Goal: Information Seeking & Learning: Learn about a topic

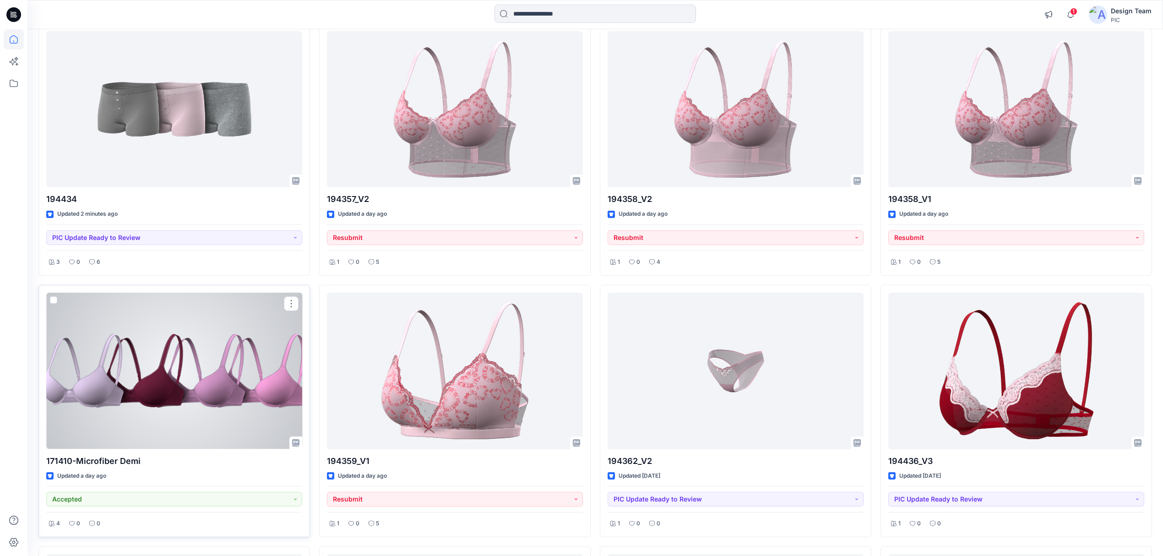
scroll to position [183, 0]
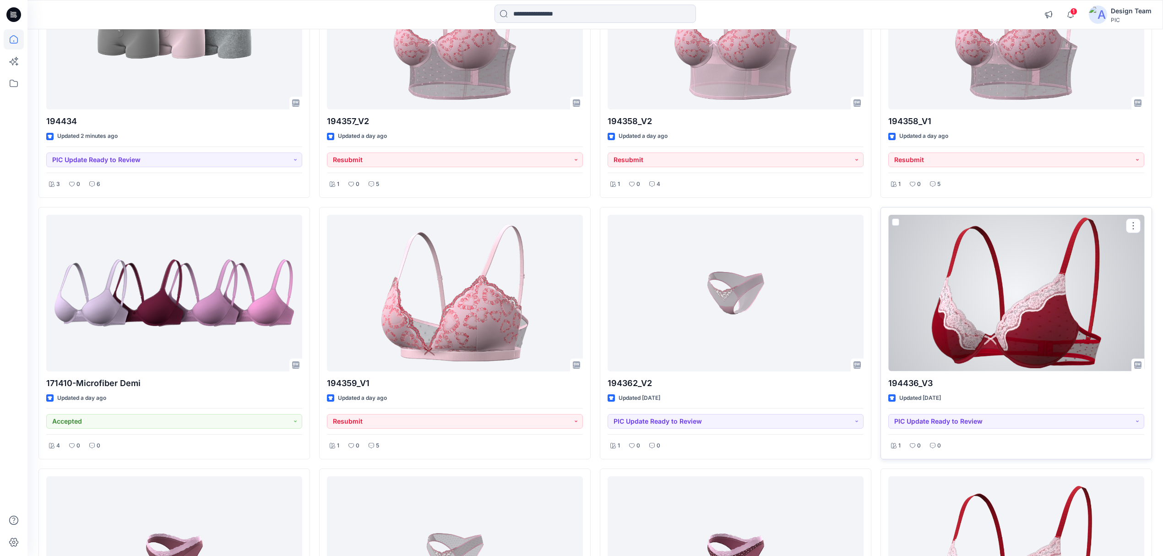
click at [941, 354] on div at bounding box center [1016, 293] width 256 height 157
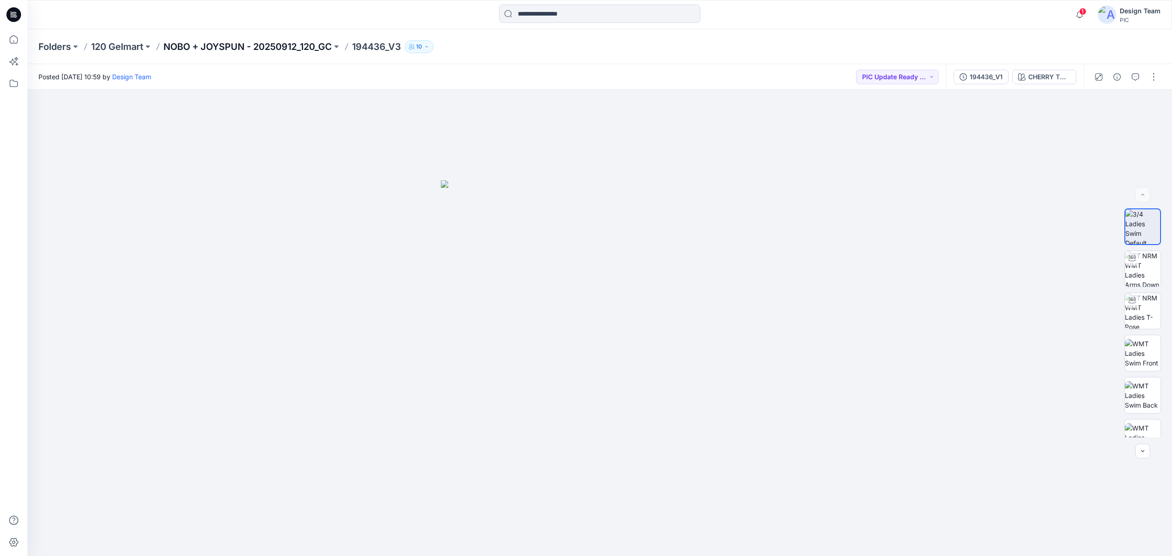
click at [207, 42] on p "NOBO + JOYSPUN - 20250912_120_GC" at bounding box center [247, 46] width 169 height 13
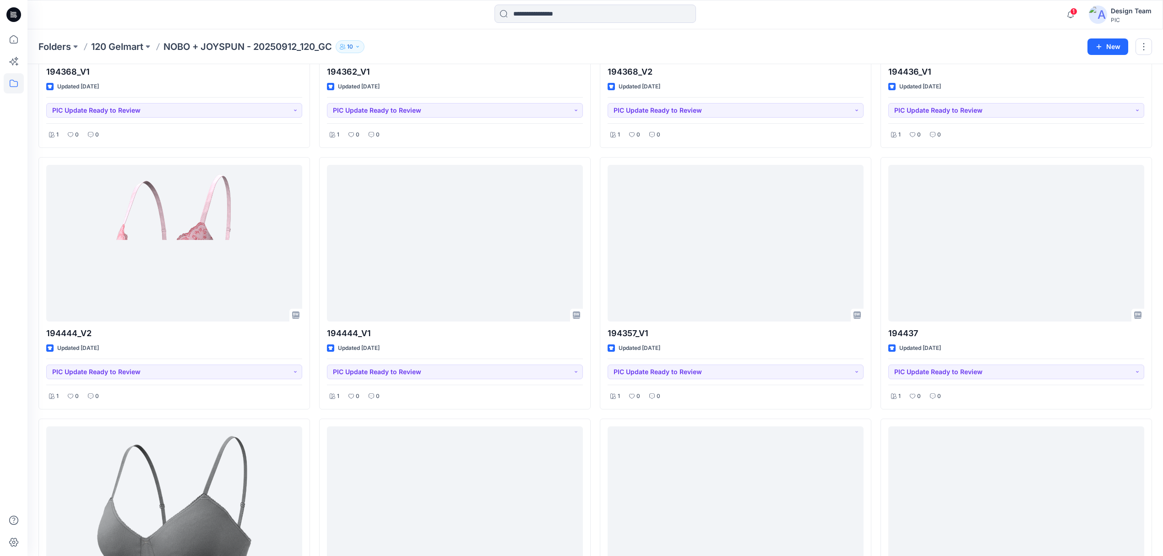
scroll to position [733, 0]
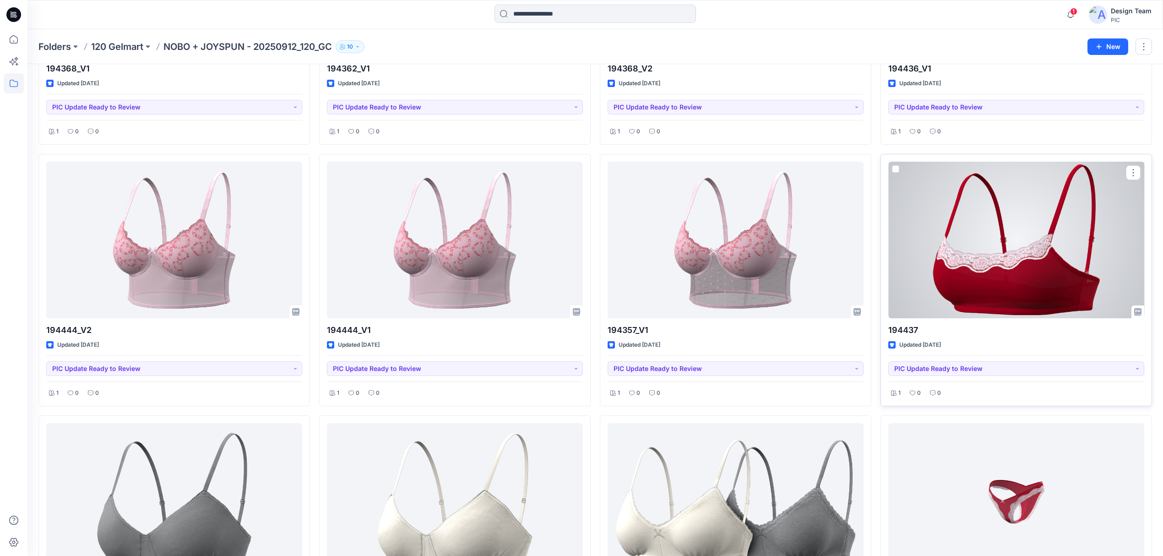
click at [956, 304] on div at bounding box center [1016, 240] width 256 height 157
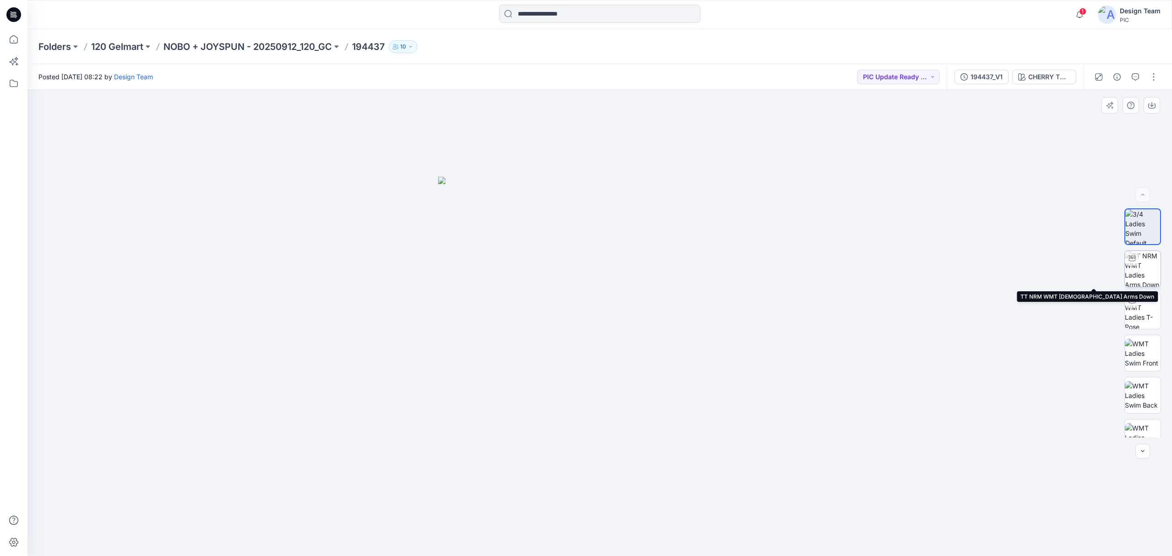
click at [1136, 270] on img at bounding box center [1143, 269] width 36 height 36
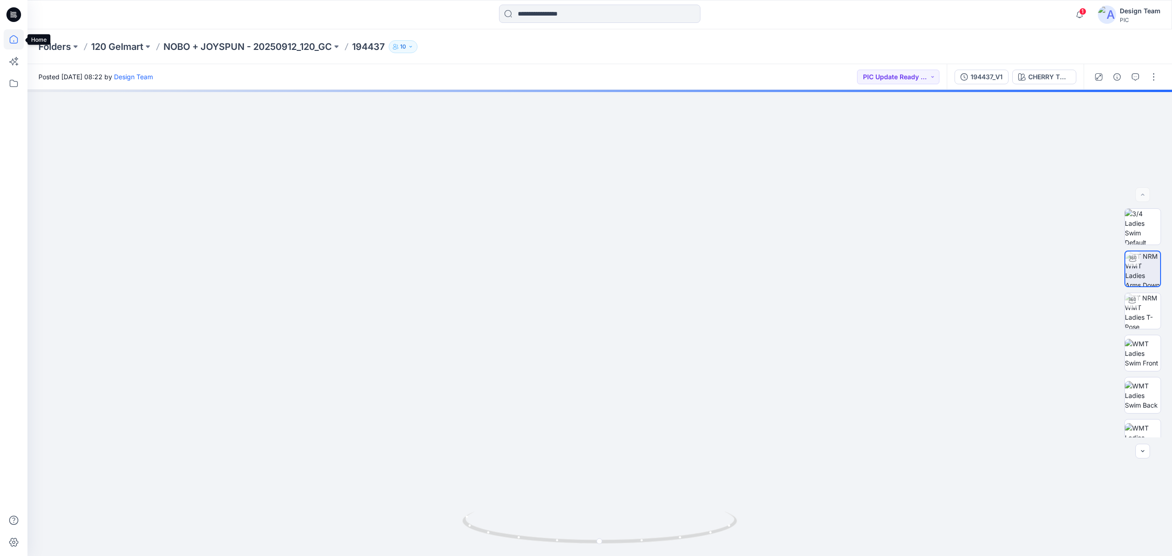
click at [14, 43] on icon at bounding box center [14, 39] width 8 height 8
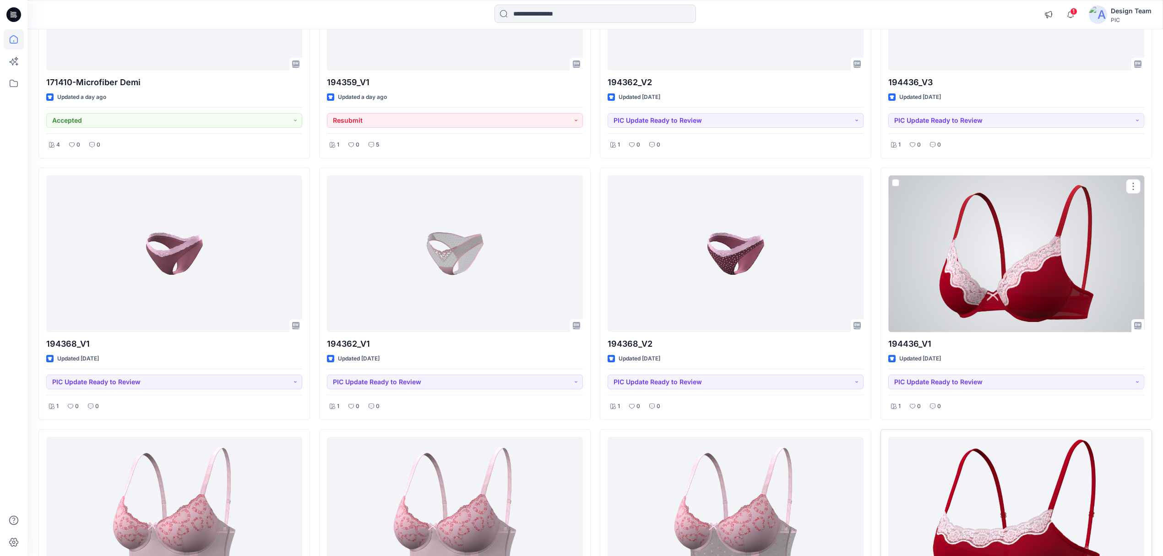
scroll to position [80, 0]
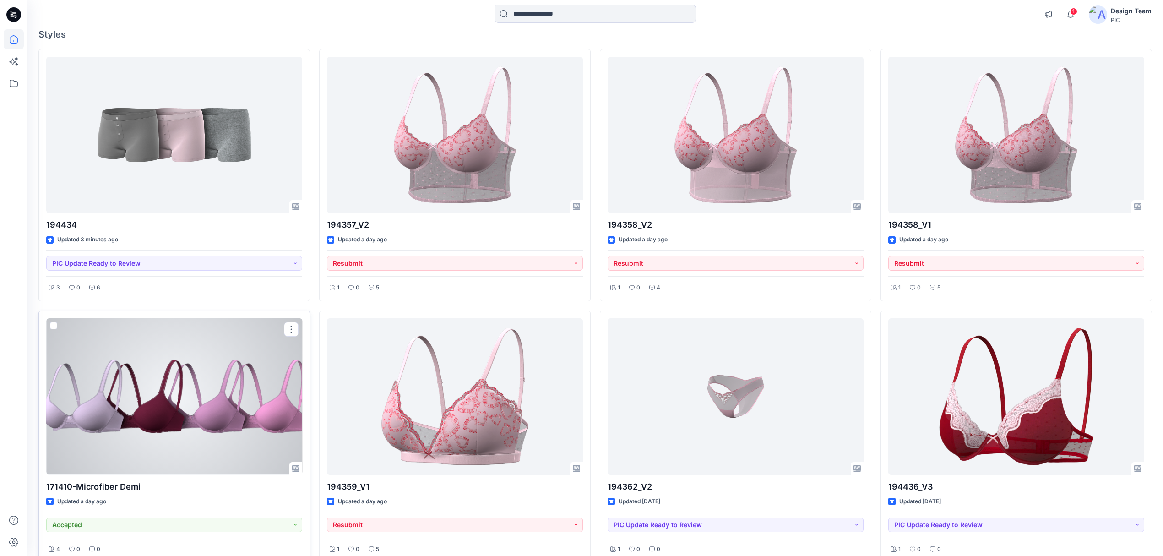
click at [132, 441] on div at bounding box center [174, 396] width 256 height 157
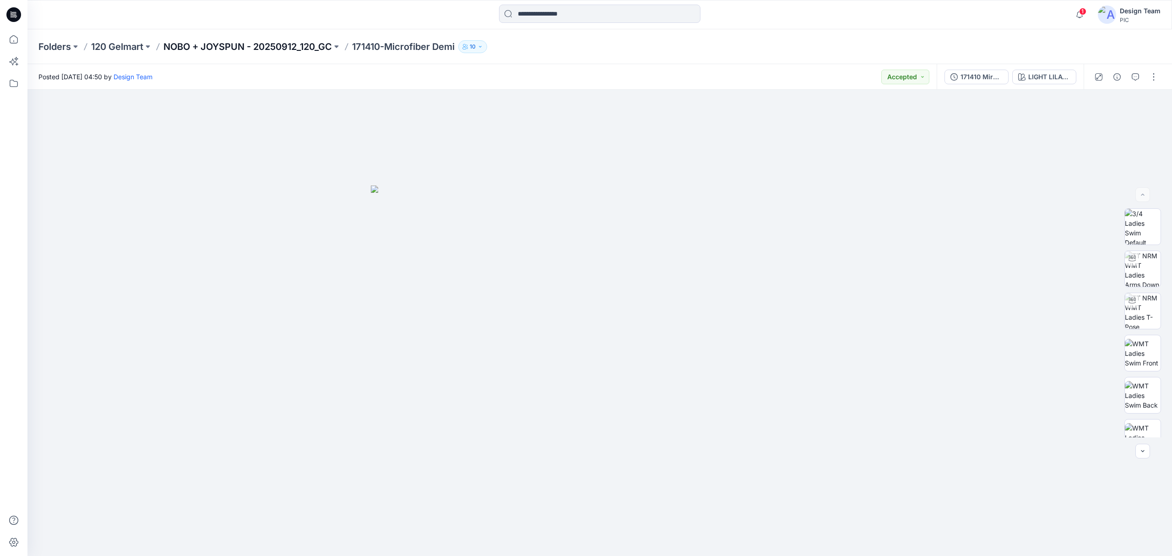
click at [214, 49] on p "NOBO + JOYSPUN - 20250912_120_GC" at bounding box center [247, 46] width 169 height 13
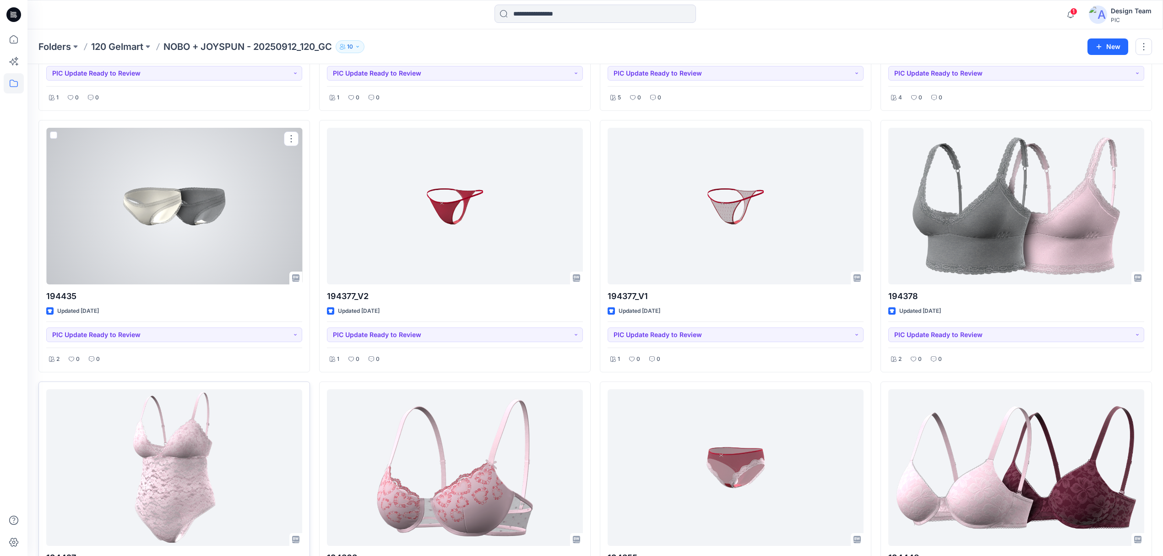
scroll to position [1702, 0]
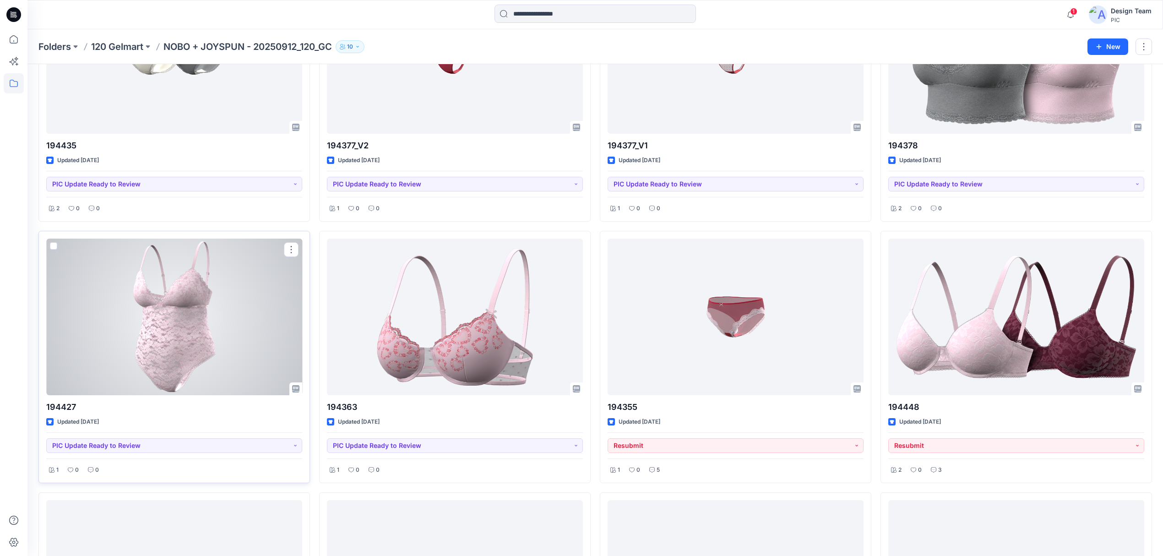
click at [163, 362] on div at bounding box center [174, 317] width 256 height 157
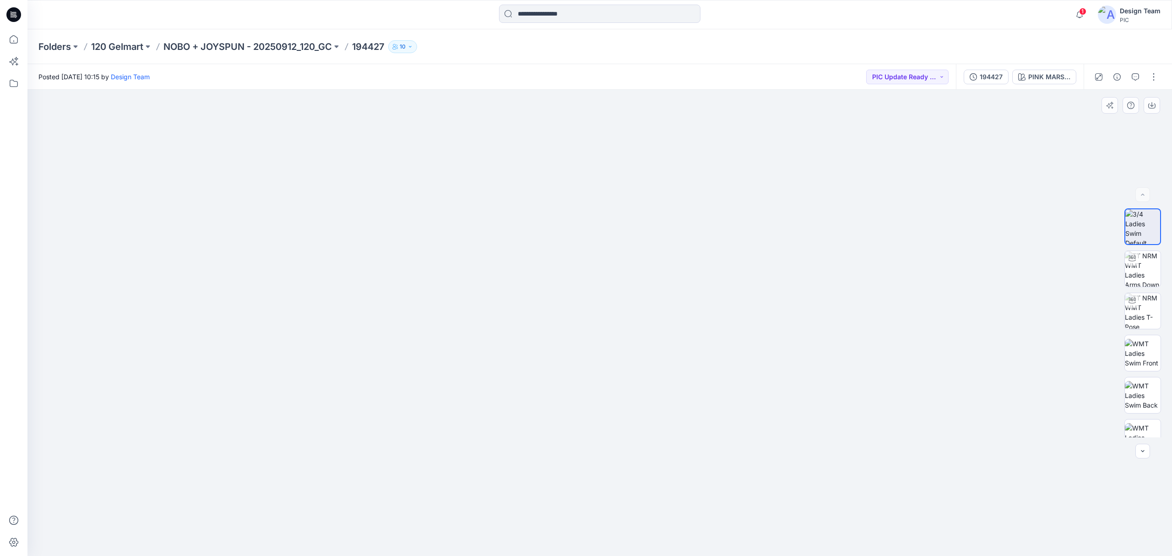
drag, startPoint x: 605, startPoint y: 279, endPoint x: 577, endPoint y: 382, distance: 106.4
click at [5, 36] on icon at bounding box center [14, 39] width 20 height 20
